Goal: Transaction & Acquisition: Purchase product/service

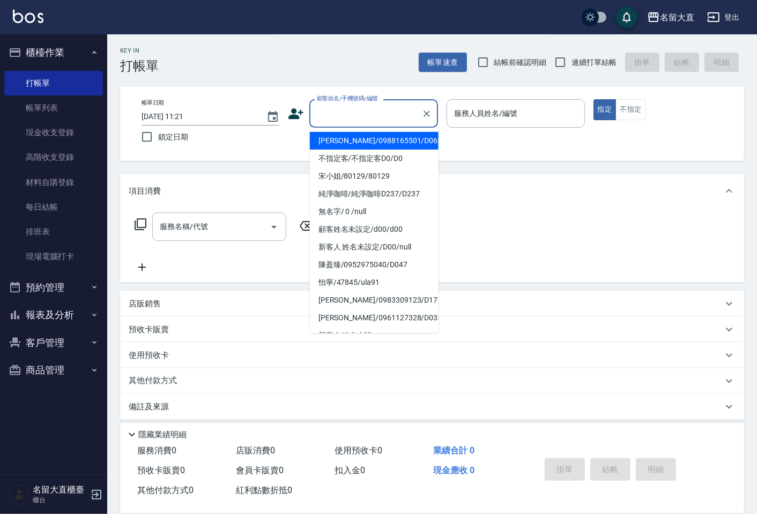
click at [359, 116] on input "顧客姓名/手機號碼/編號" at bounding box center [365, 113] width 103 height 19
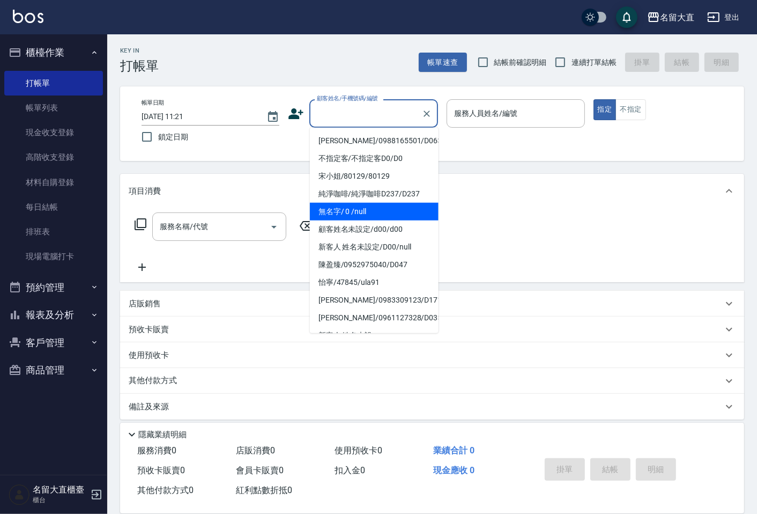
click at [379, 210] on li "無名字/ 0 /null" at bounding box center [374, 212] width 129 height 18
type input "無名字/ 0 /null"
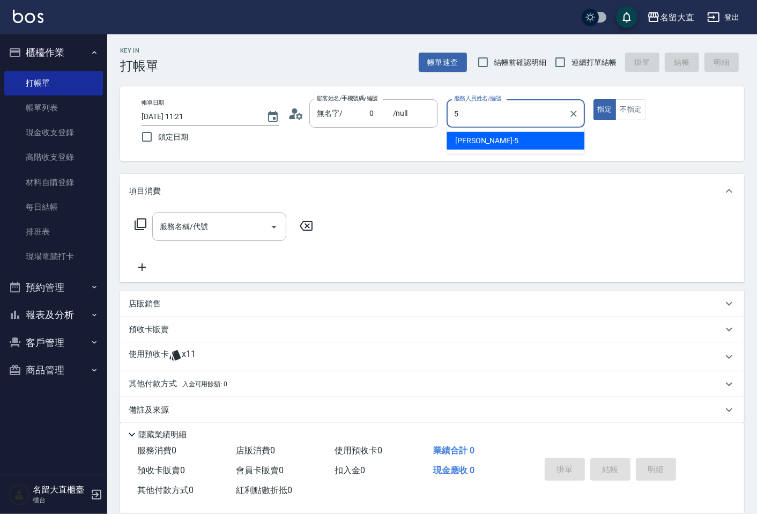
type input "Reese-5"
type button "true"
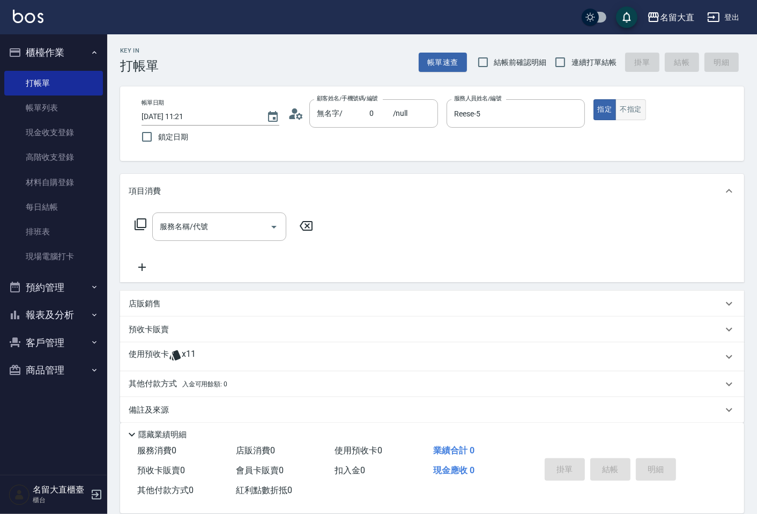
click at [621, 113] on button "不指定" at bounding box center [630, 109] width 30 height 21
click at [566, 66] on input "連續打單結帳" at bounding box center [560, 62] width 23 height 23
checkbox input "true"
click at [254, 216] on div "服務名稱/代號" at bounding box center [219, 226] width 134 height 28
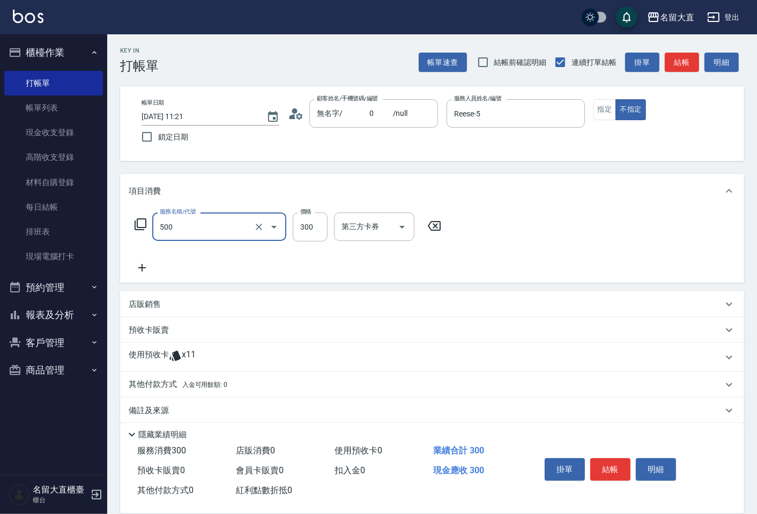
type input "洗髮(500)"
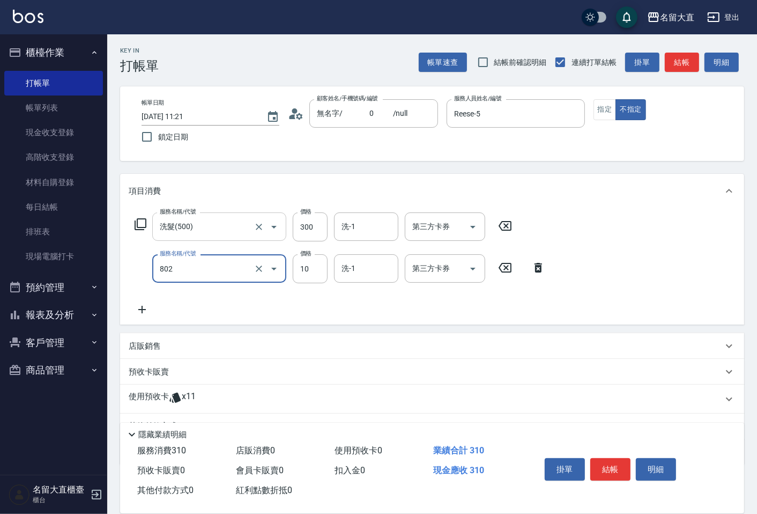
type input "潤絲(802)"
type input "20"
click at [665, 68] on button "結帳" at bounding box center [682, 63] width 34 height 20
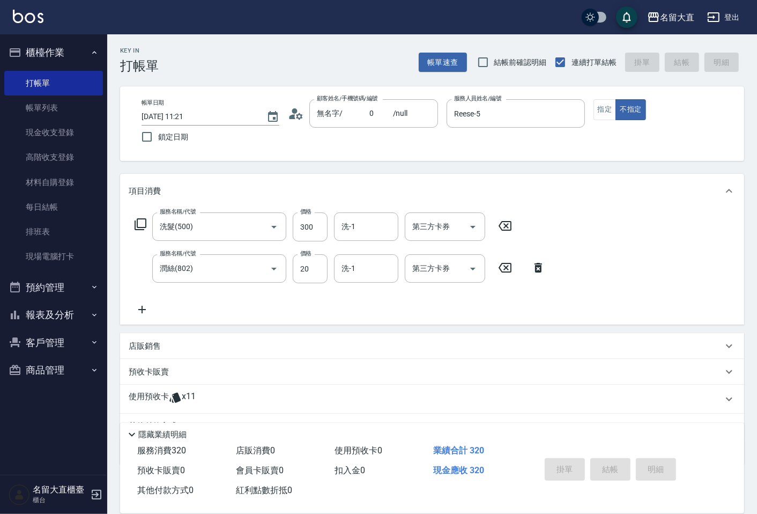
type input "[DATE] 12:19"
